Goal: Task Accomplishment & Management: Manage account settings

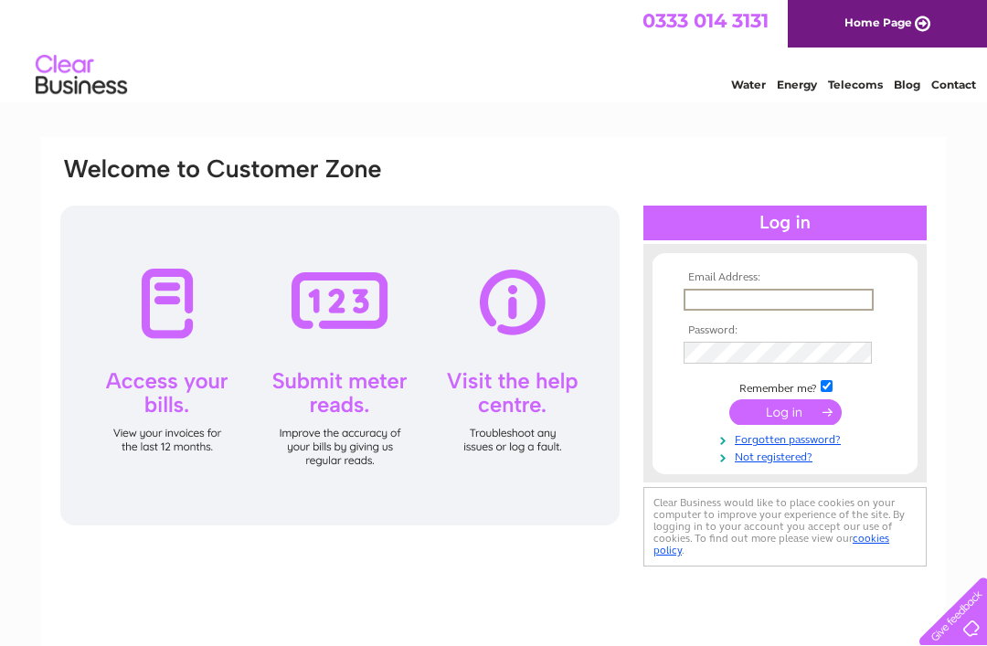
type input "willanderson2020@yahoo.com"
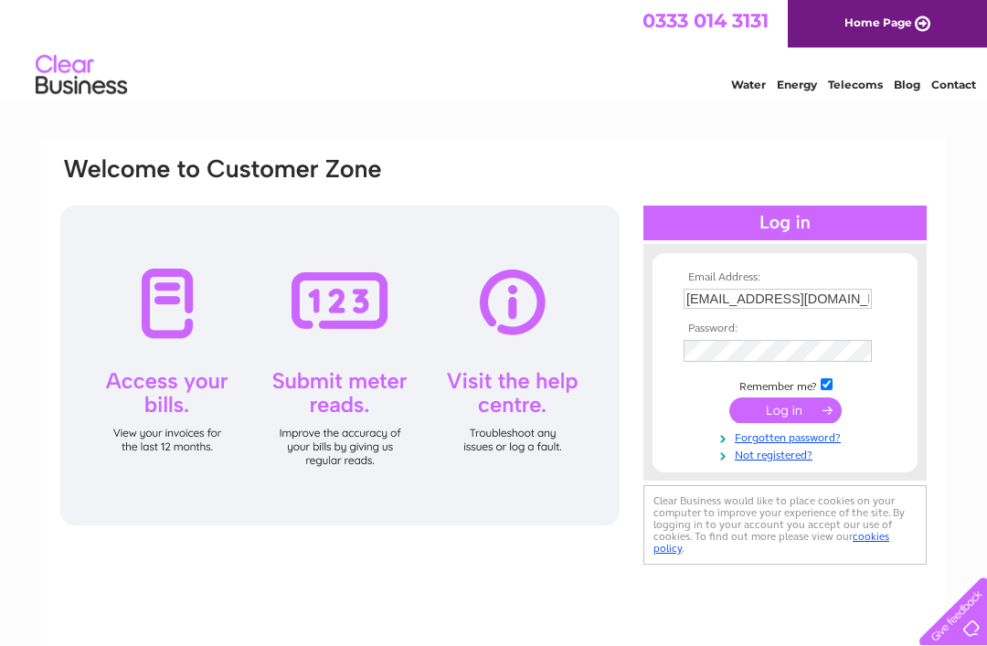
click at [785, 413] on input "submit" at bounding box center [785, 411] width 112 height 26
click at [785, 416] on input "submit" at bounding box center [785, 411] width 112 height 26
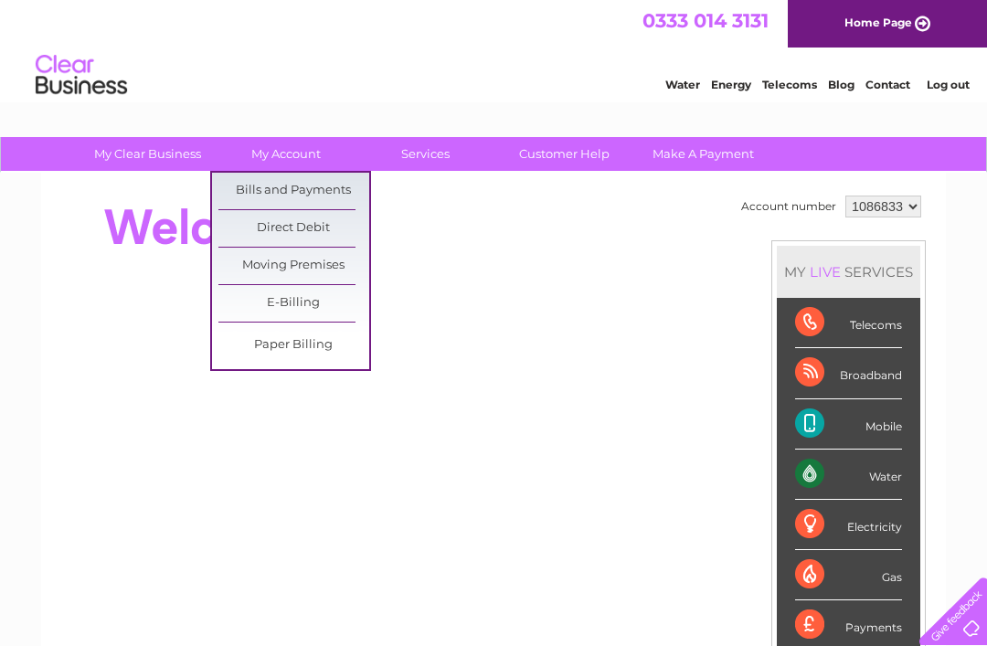
click at [325, 196] on link "Bills and Payments" at bounding box center [293, 191] width 151 height 37
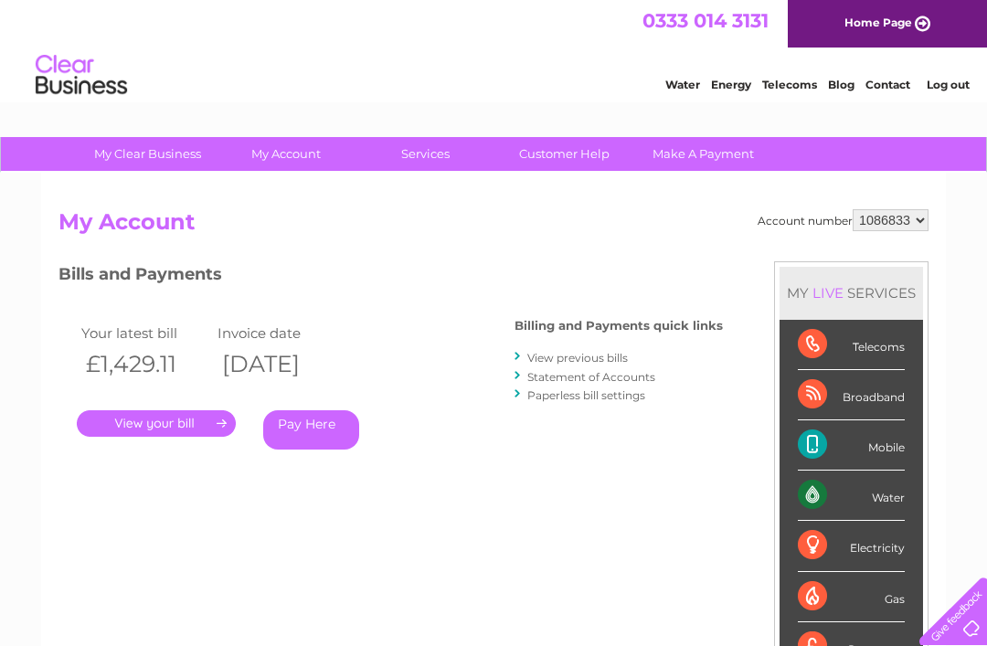
click at [182, 422] on link "." at bounding box center [156, 423] width 159 height 27
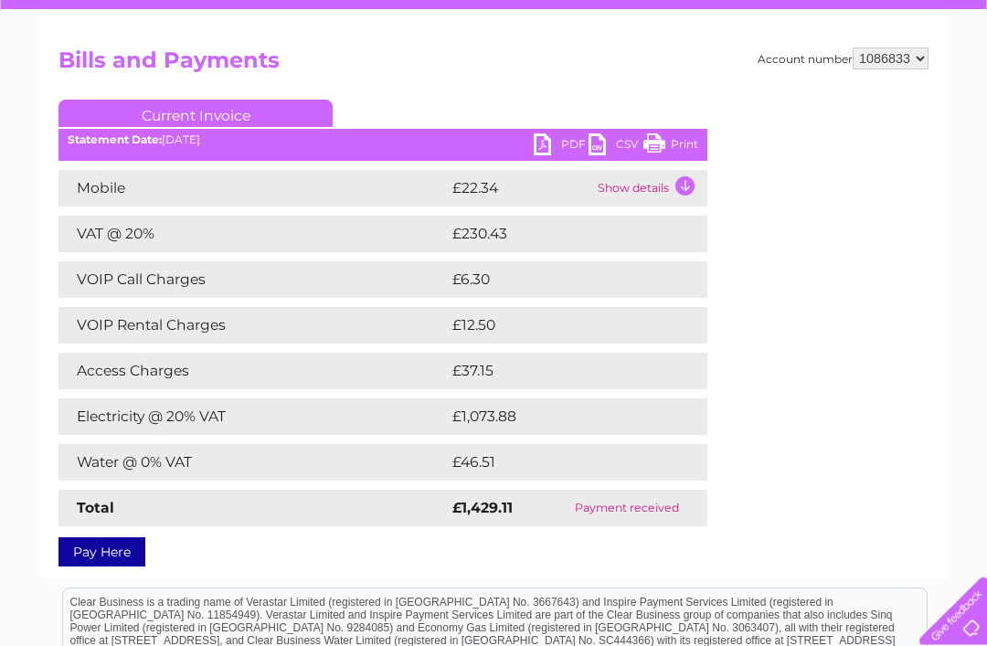
scroll to position [162, 0]
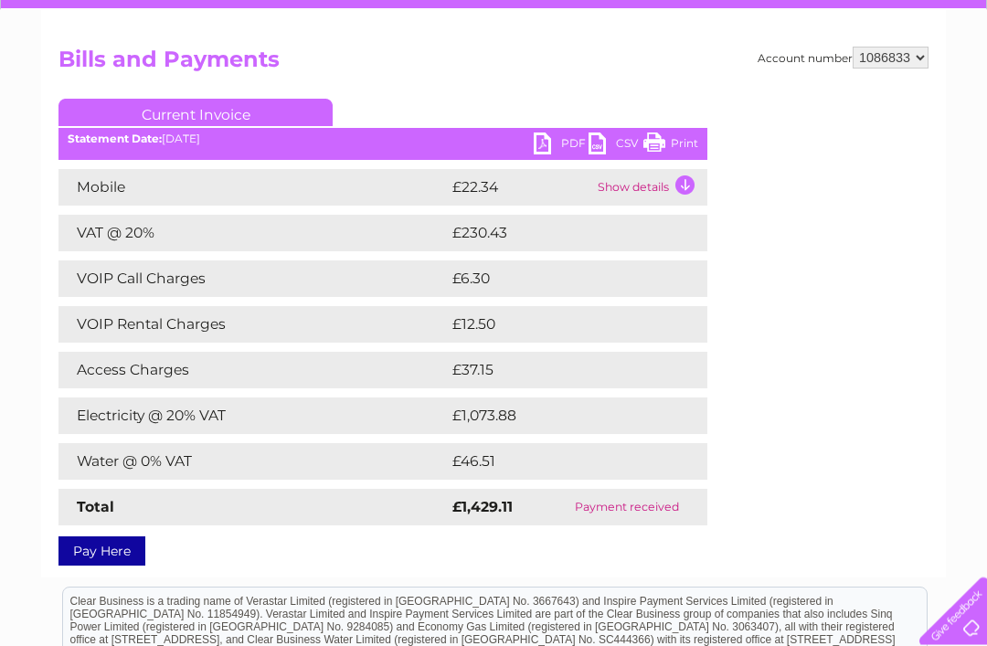
click at [545, 146] on link "PDF" at bounding box center [561, 146] width 55 height 27
